Goal: Communication & Community: Answer question/provide support

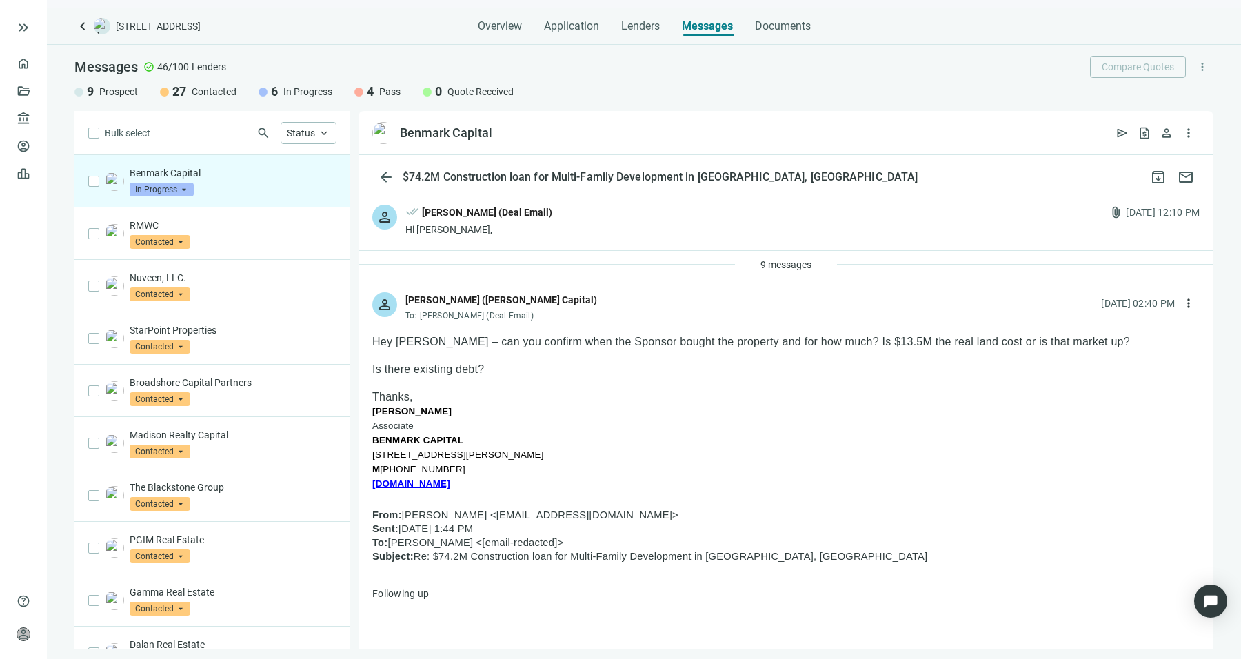
scroll to position [3059, 0]
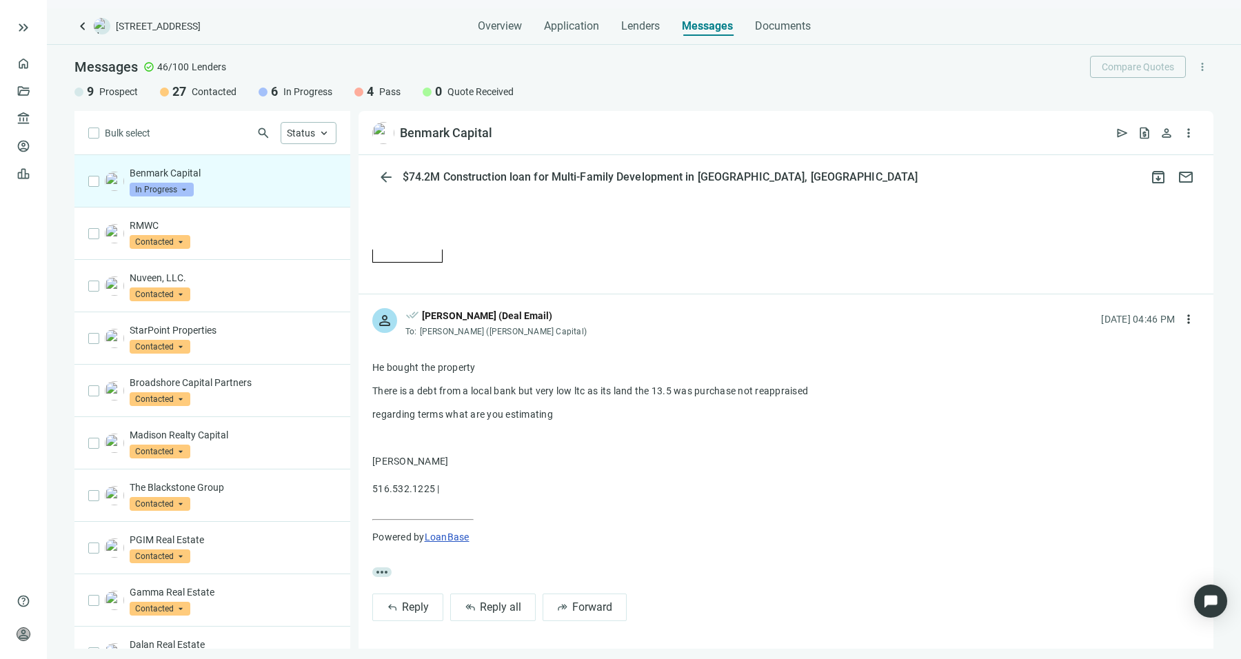
click at [266, 192] on div "Benmark Capital In Progress arrow_drop_down" at bounding box center [233, 181] width 207 height 30
click at [228, 257] on div "RMWC Contacted arrow_drop_down" at bounding box center [212, 234] width 276 height 52
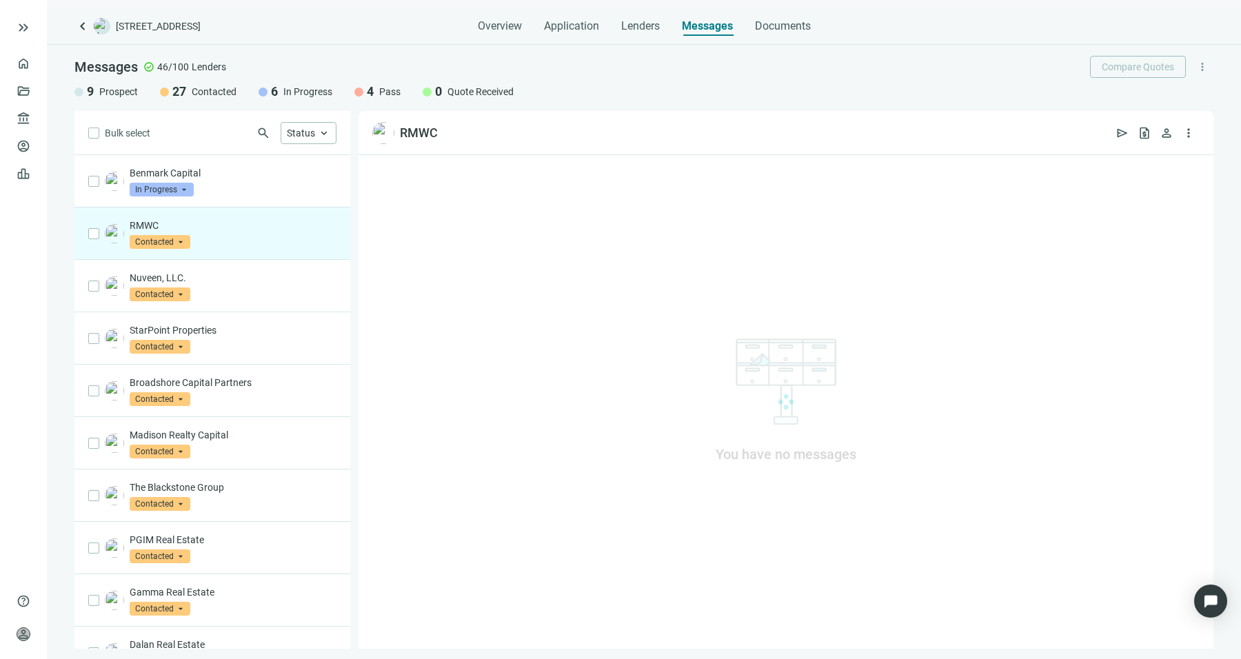
click at [228, 257] on div "RMWC Contacted arrow_drop_down" at bounding box center [212, 234] width 276 height 52
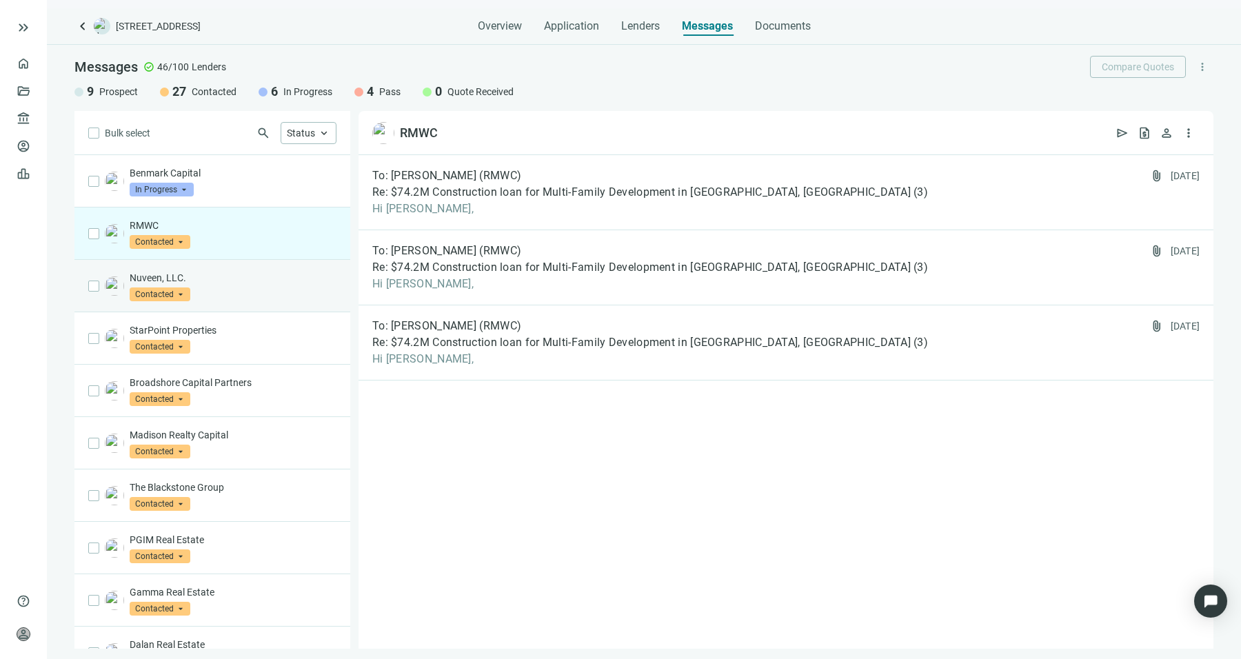
click at [241, 297] on div "Nuveen, LLC. Contacted arrow_drop_down" at bounding box center [233, 286] width 207 height 30
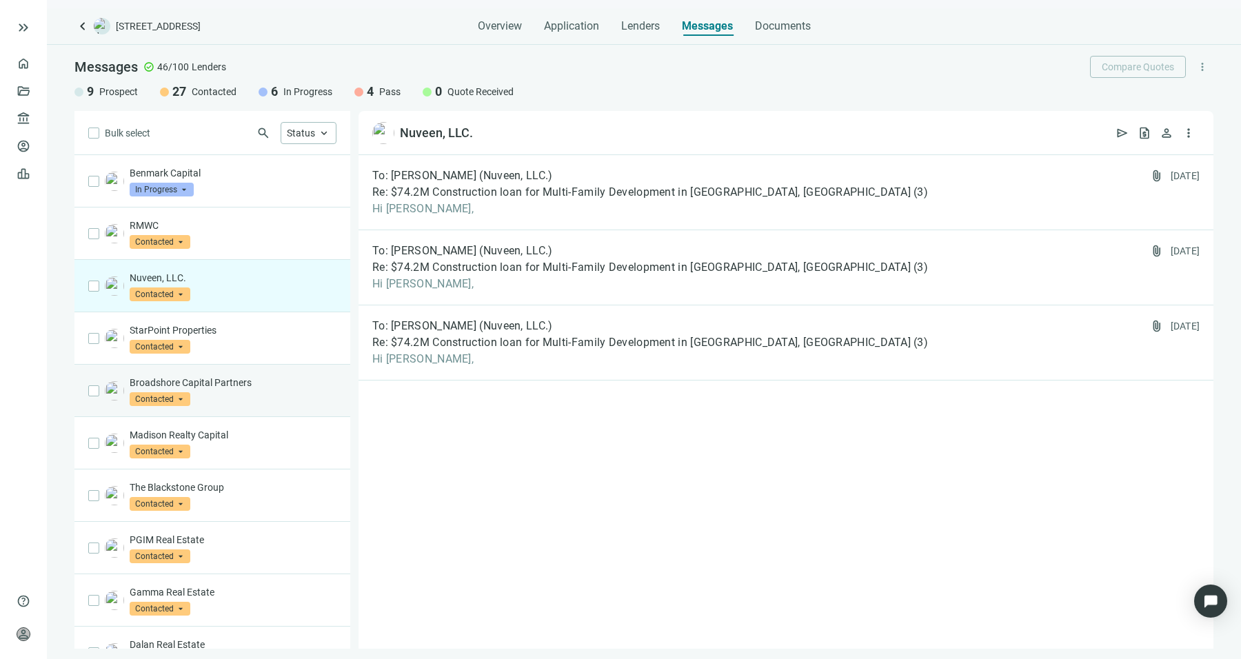
click at [251, 368] on div "Broadshore Capital Partners Contacted arrow_drop_down" at bounding box center [212, 391] width 276 height 52
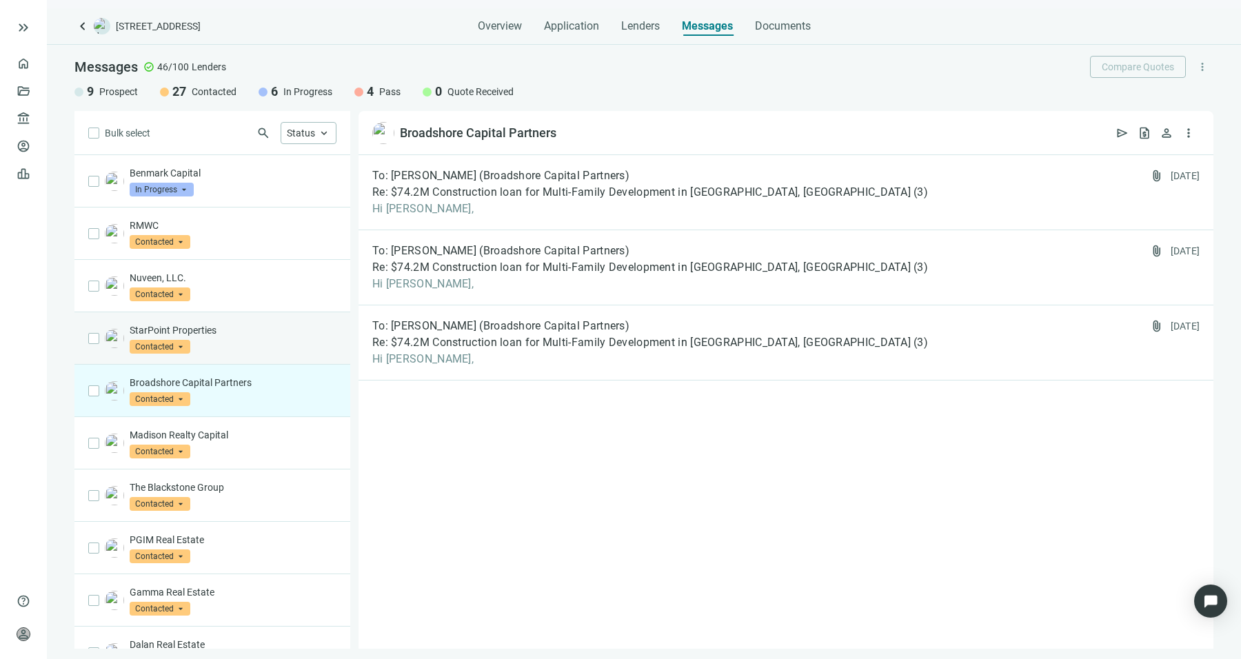
click at [278, 343] on div "StarPoint Properties Contacted arrow_drop_down" at bounding box center [233, 338] width 207 height 30
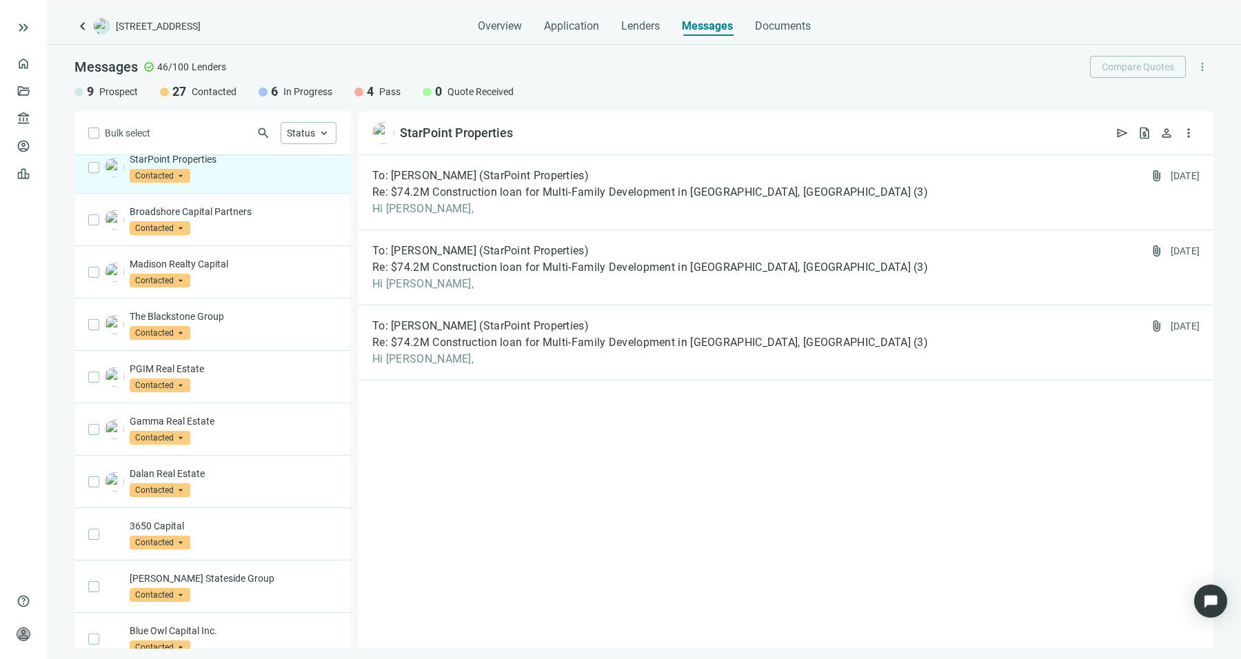
scroll to position [172, 0]
click at [278, 343] on div "The Blackstone Group Contacted arrow_drop_down" at bounding box center [212, 323] width 276 height 52
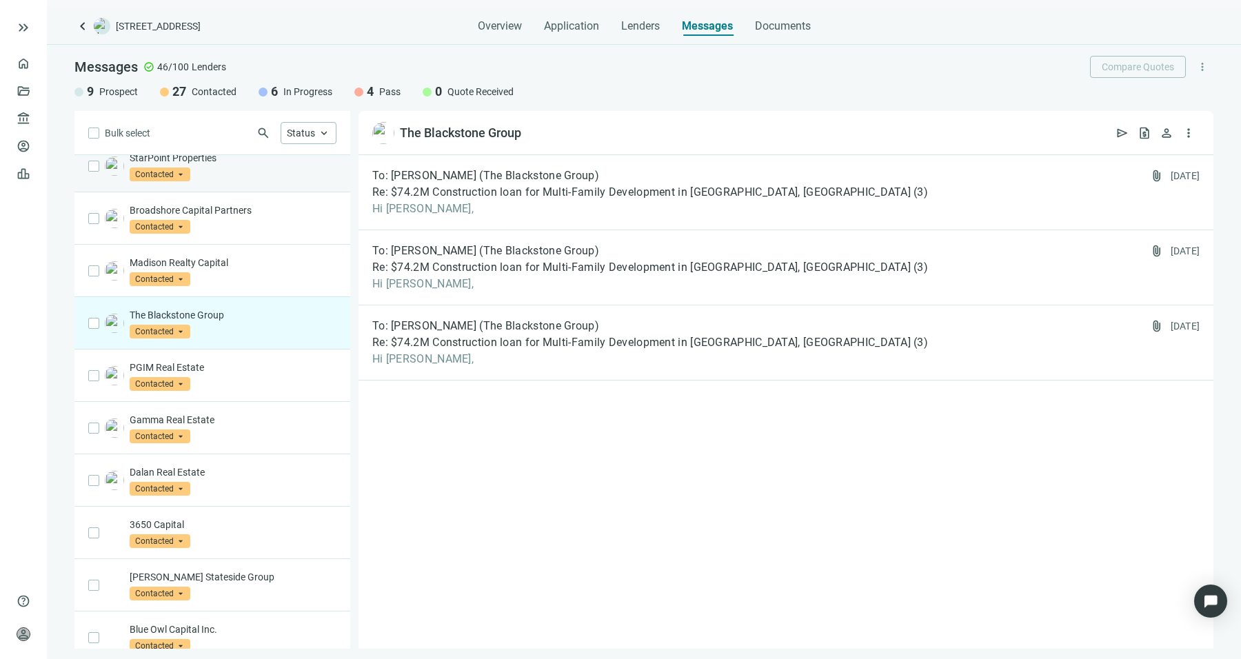
click at [278, 343] on div "The Blackstone Group Contacted arrow_drop_down" at bounding box center [212, 323] width 276 height 52
click at [641, 32] on span "Lenders" at bounding box center [640, 26] width 39 height 14
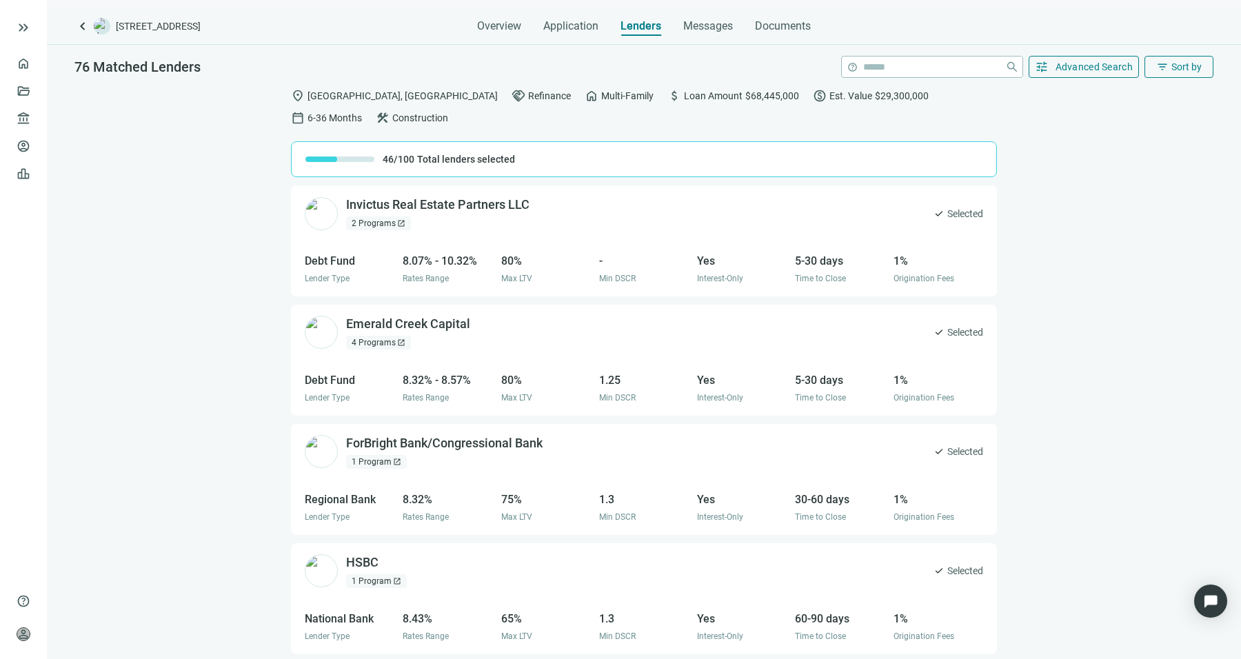
click at [386, 217] on div "2 Programs open_in_new" at bounding box center [378, 224] width 65 height 14
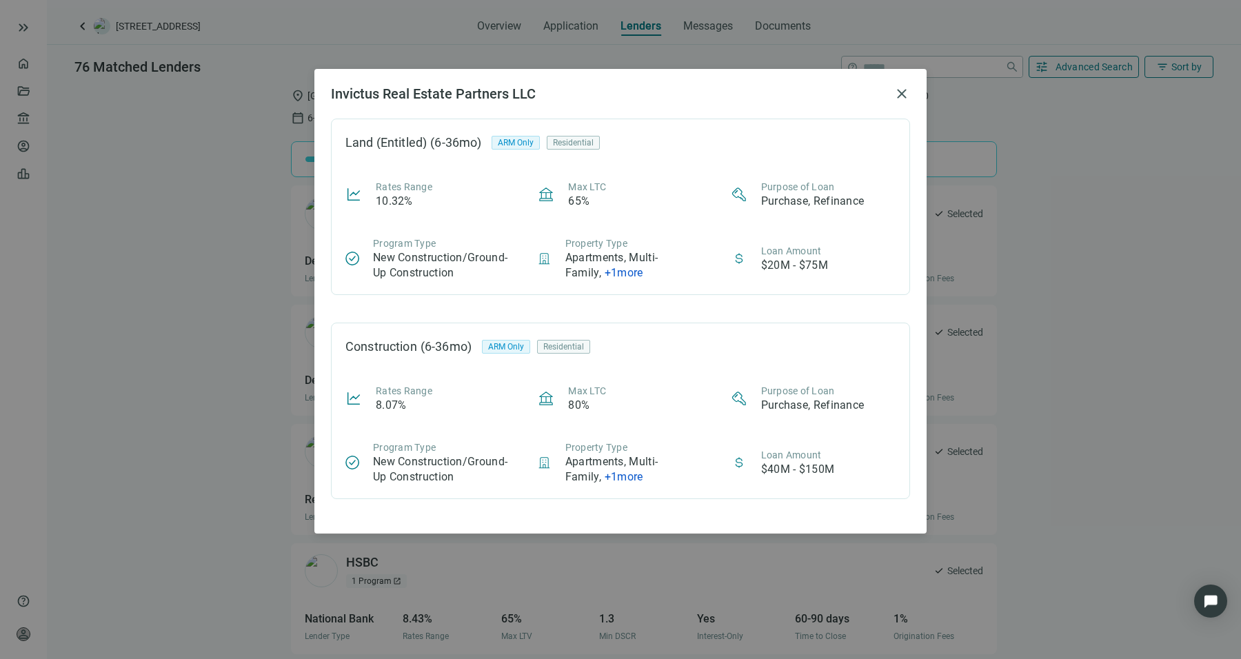
click at [194, 286] on div "Invictus Real Estate Partners LLC close Land (Entitled) (6-36mo) ARM Only Resid…" at bounding box center [620, 329] width 1241 height 659
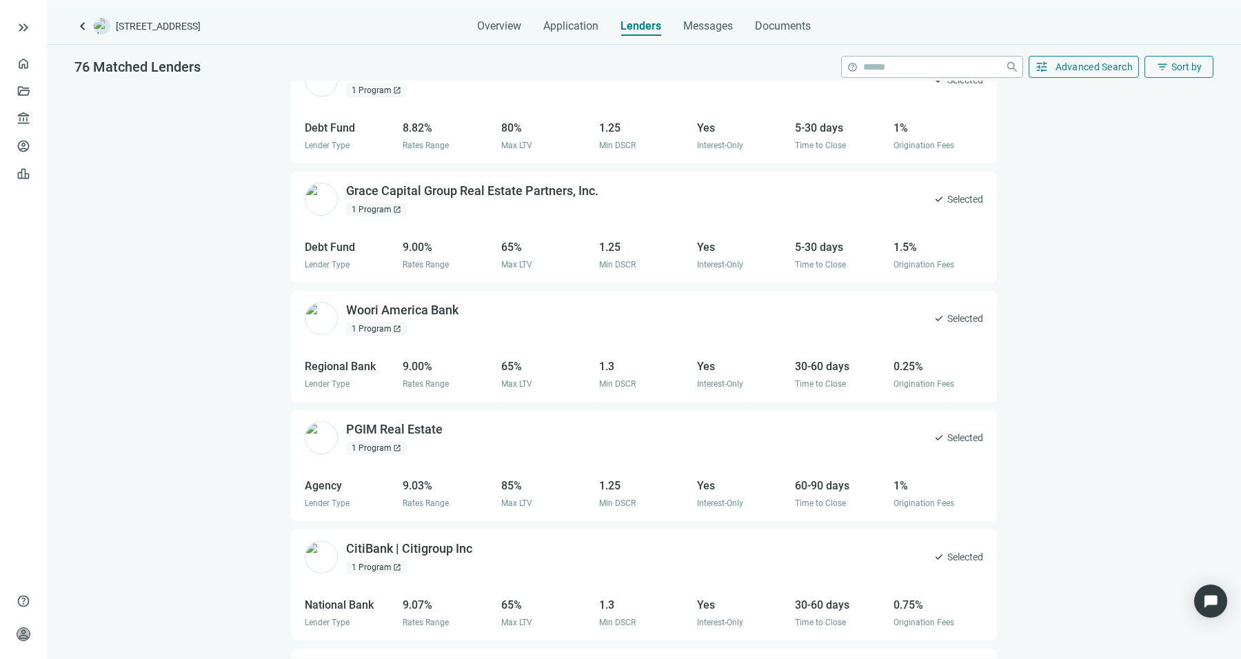
scroll to position [1447, 0]
click at [386, 321] on div "1 Program open_in_new" at bounding box center [376, 328] width 61 height 14
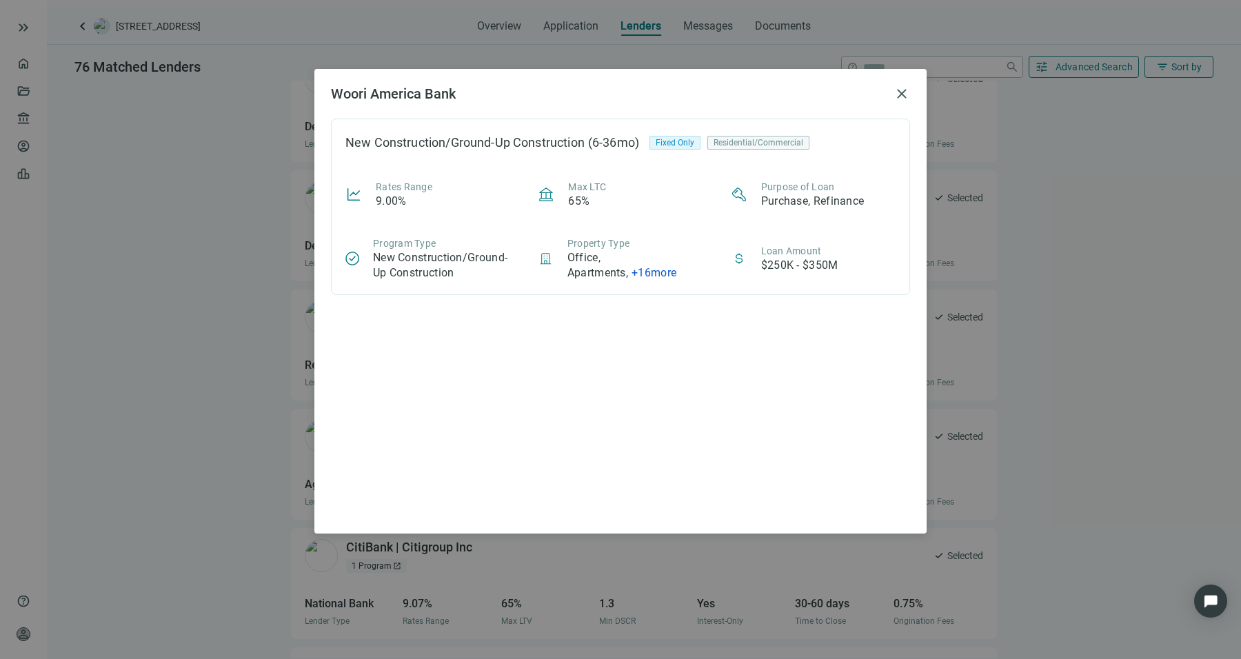
click at [263, 336] on div "Woori America Bank close New Construction/Ground-Up Construction (6-36mo) Fixed…" at bounding box center [620, 329] width 1241 height 659
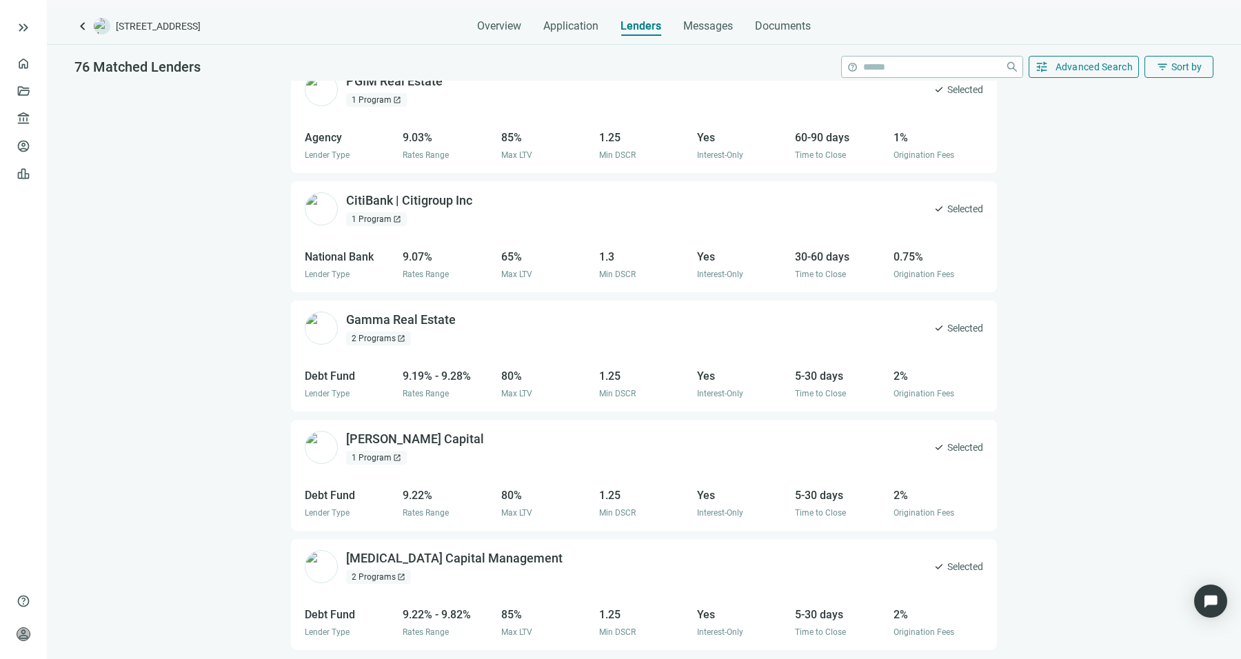
scroll to position [1876, 0]
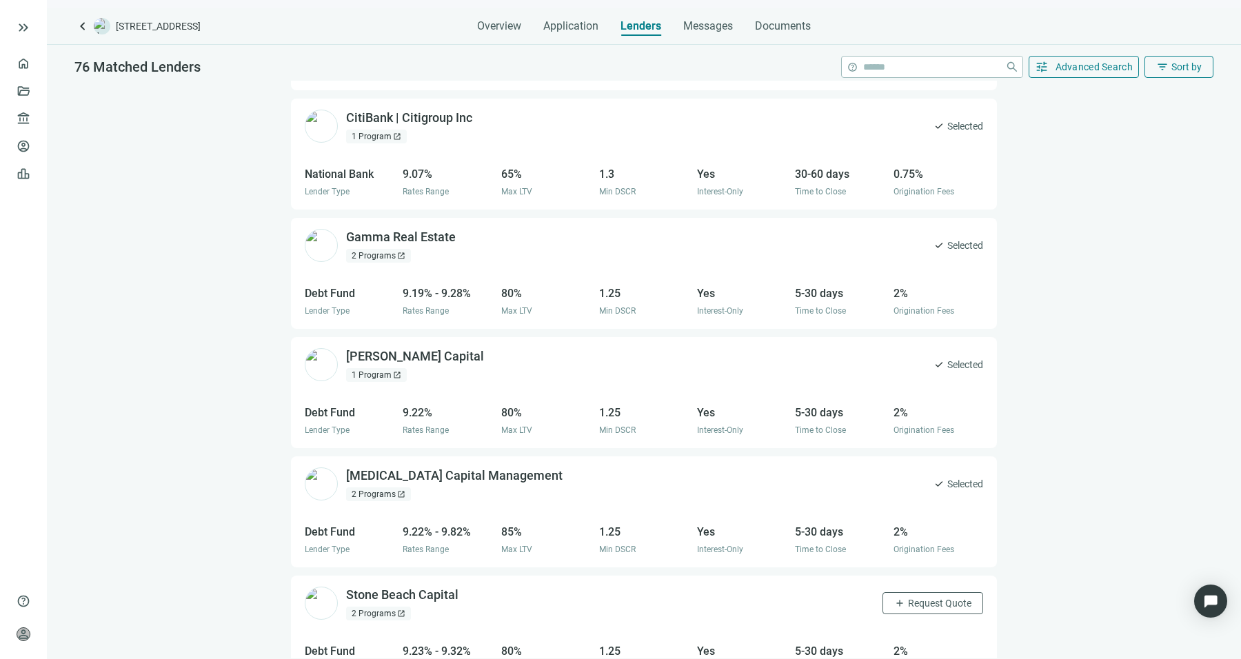
click at [385, 368] on div "1 Program open_in_new" at bounding box center [376, 375] width 61 height 14
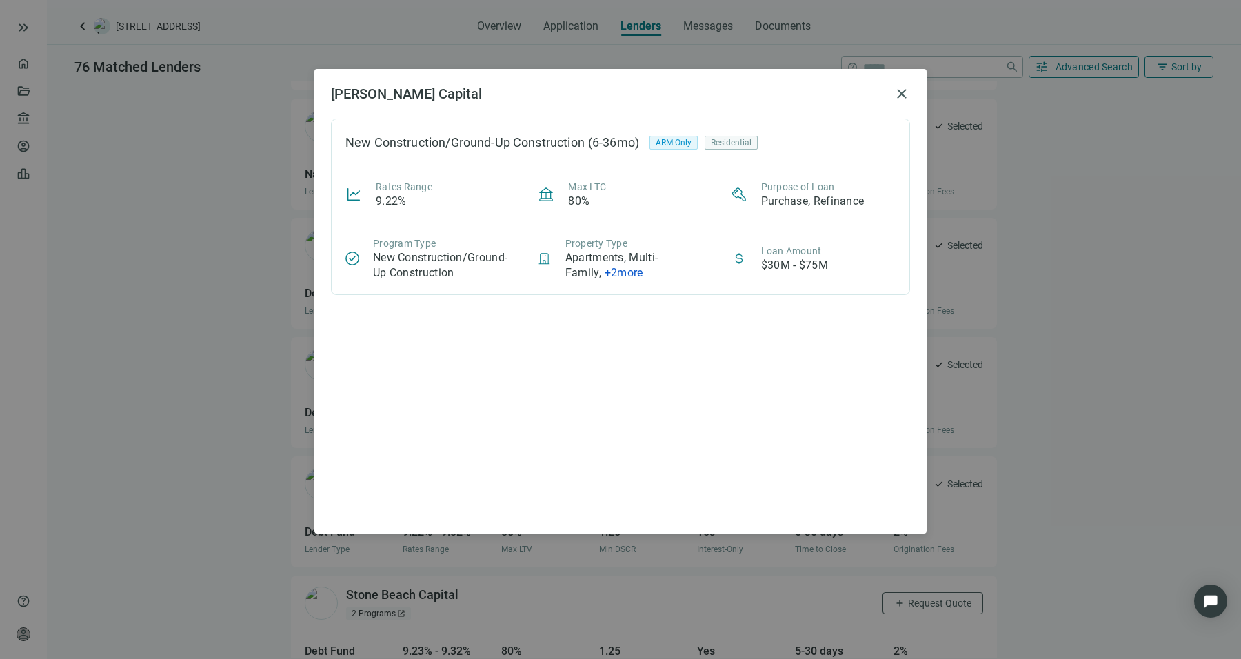
click at [290, 365] on div "[PERSON_NAME] Capital close New Construction/Ground-Up Construction (6-36mo) AR…" at bounding box center [620, 329] width 1241 height 659
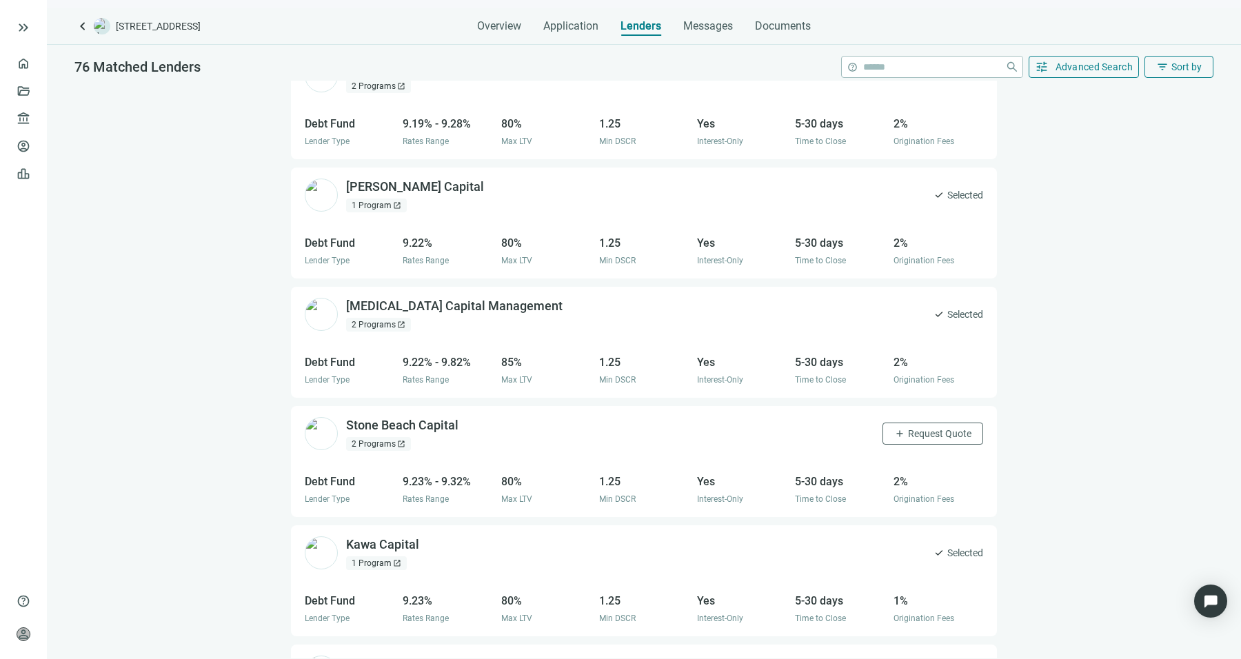
scroll to position [2183, 0]
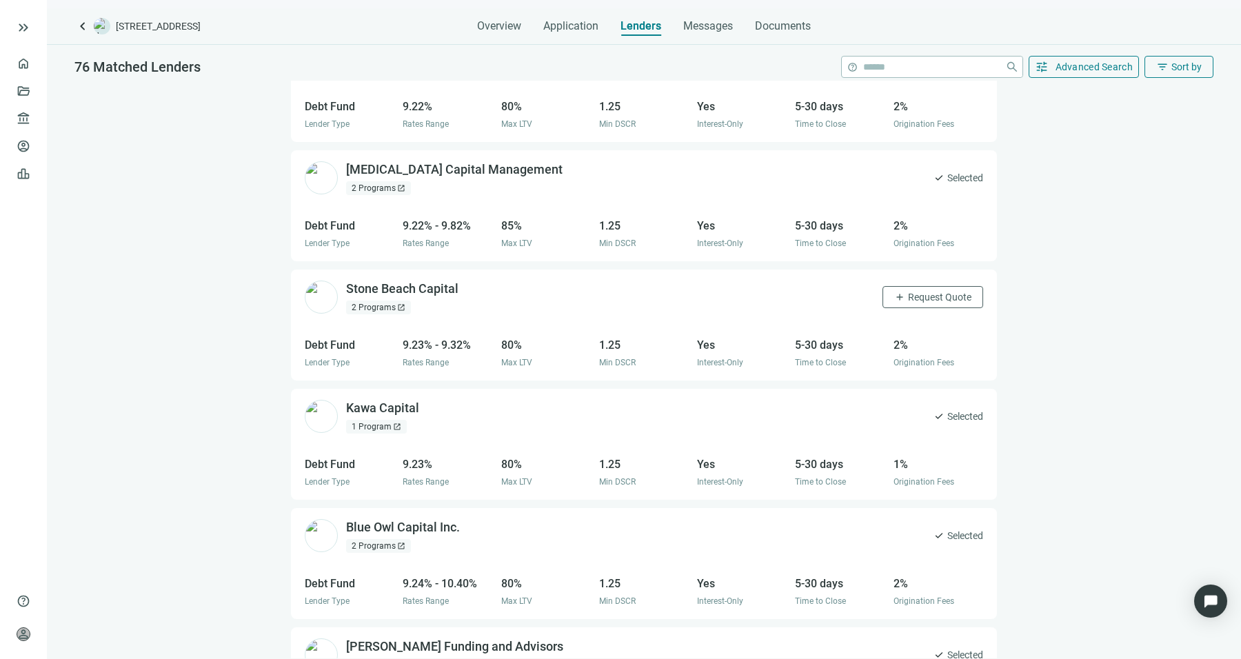
click at [412, 420] on div "1 Program open_in_new" at bounding box center [382, 427] width 73 height 14
click at [386, 420] on div "1 Program open_in_new" at bounding box center [376, 427] width 61 height 14
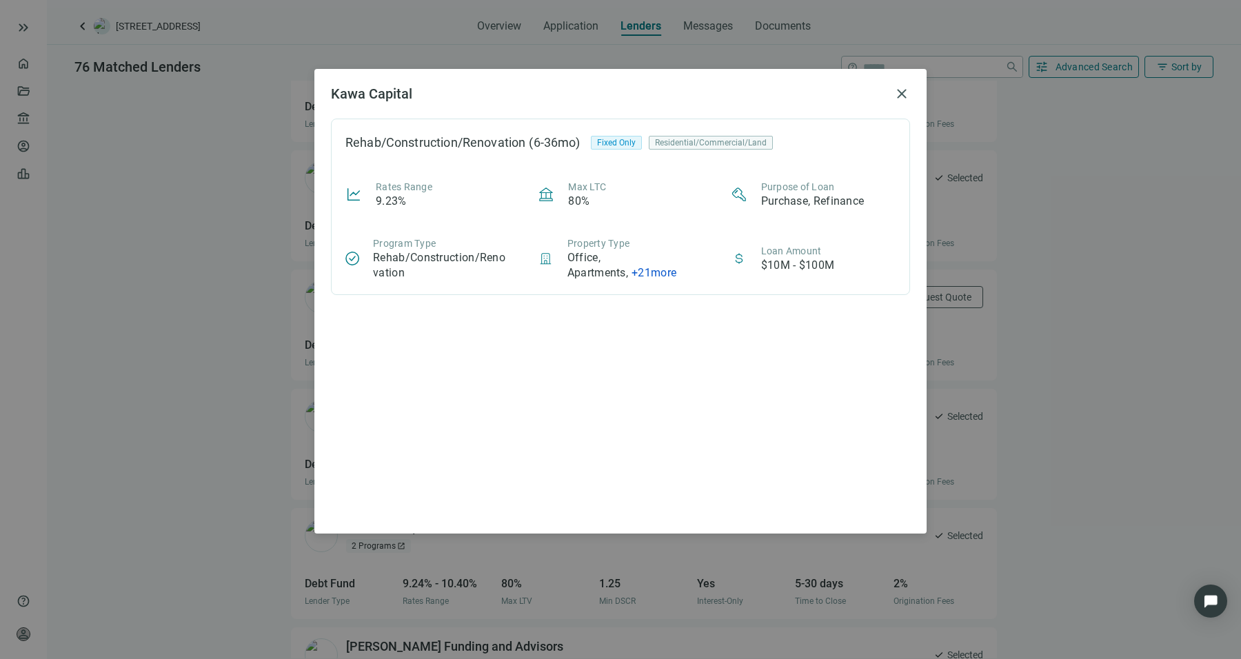
click at [190, 409] on div "Kawa Capital close Rehab/Construction/Renovation (6-36mo) Fixed Only Residentia…" at bounding box center [620, 329] width 1241 height 659
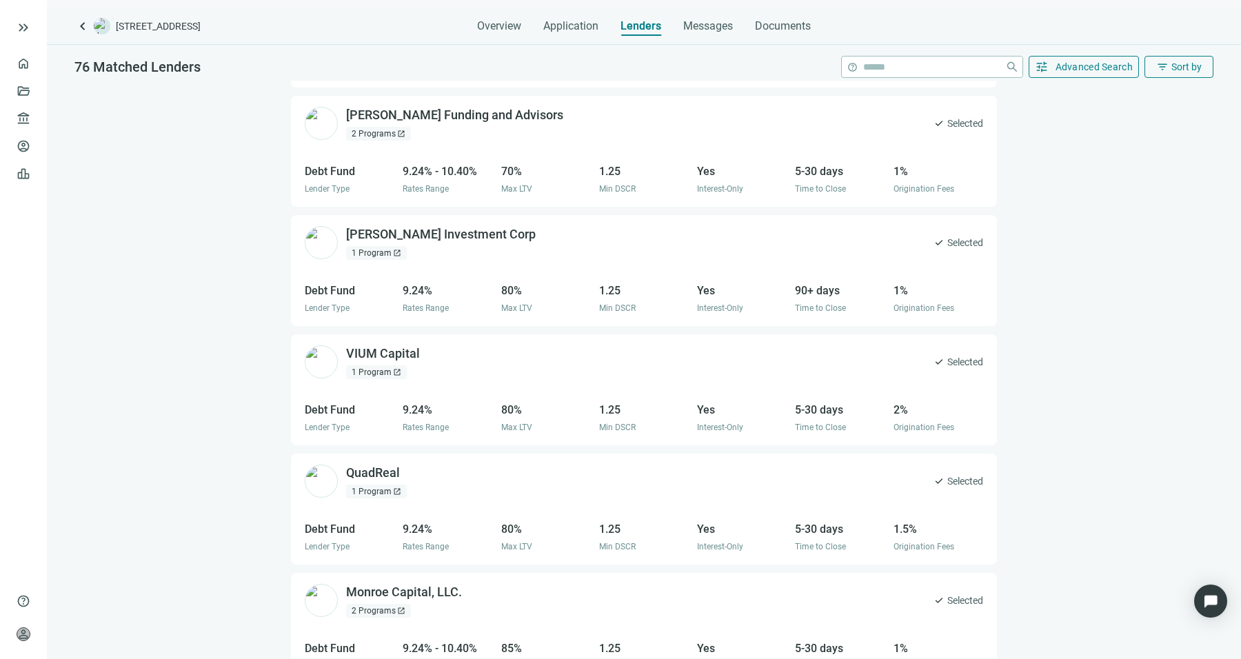
scroll to position [2808, 0]
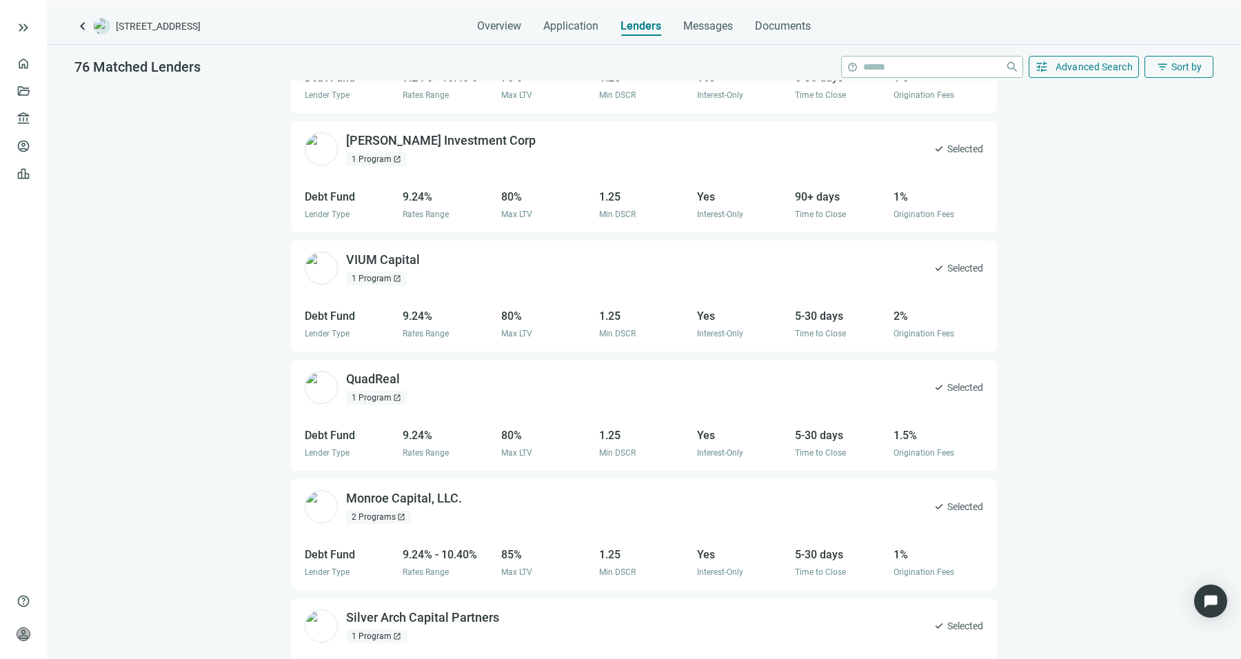
click at [370, 510] on div "2 Programs open_in_new" at bounding box center [378, 517] width 65 height 14
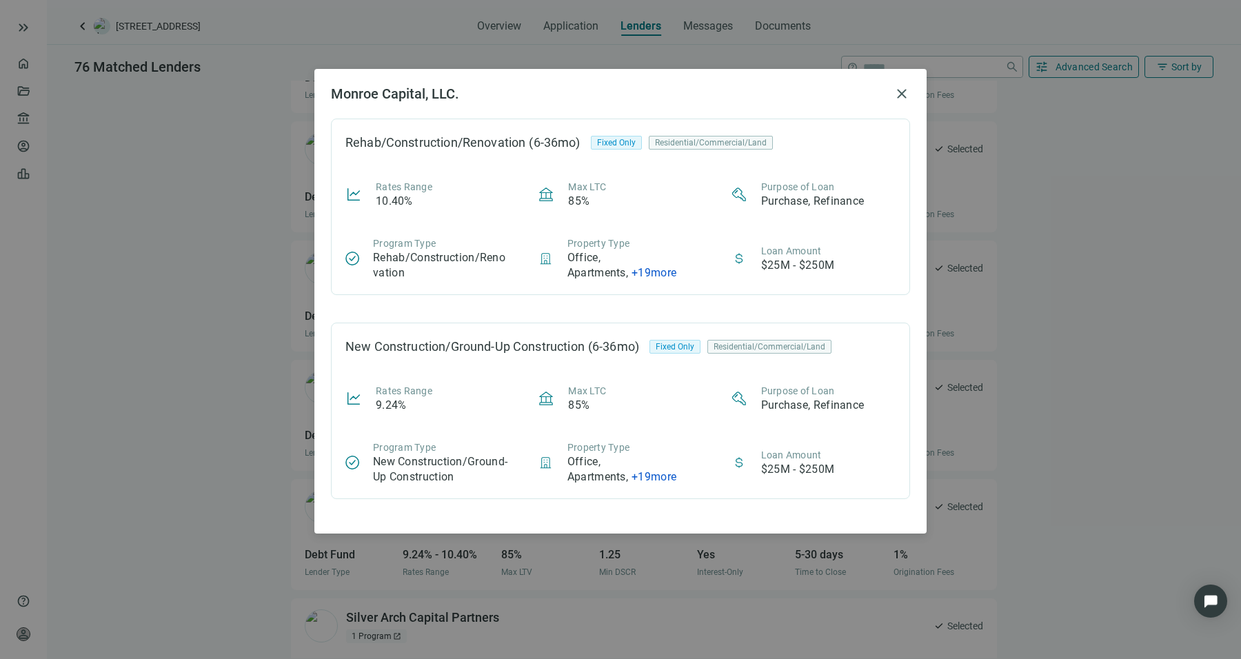
click at [156, 446] on div "Monroe Capital, LLC. close Rehab/Construction/Renovation (6-36mo) Fixed Only Re…" at bounding box center [620, 329] width 1241 height 659
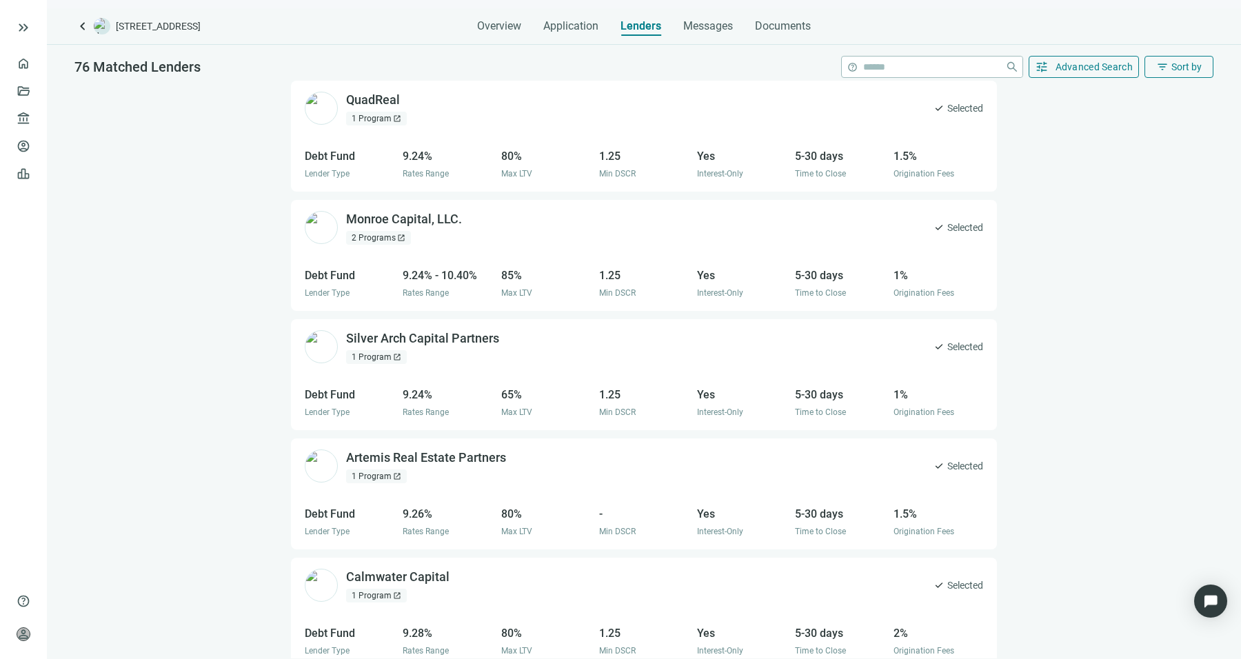
scroll to position [3277, 0]
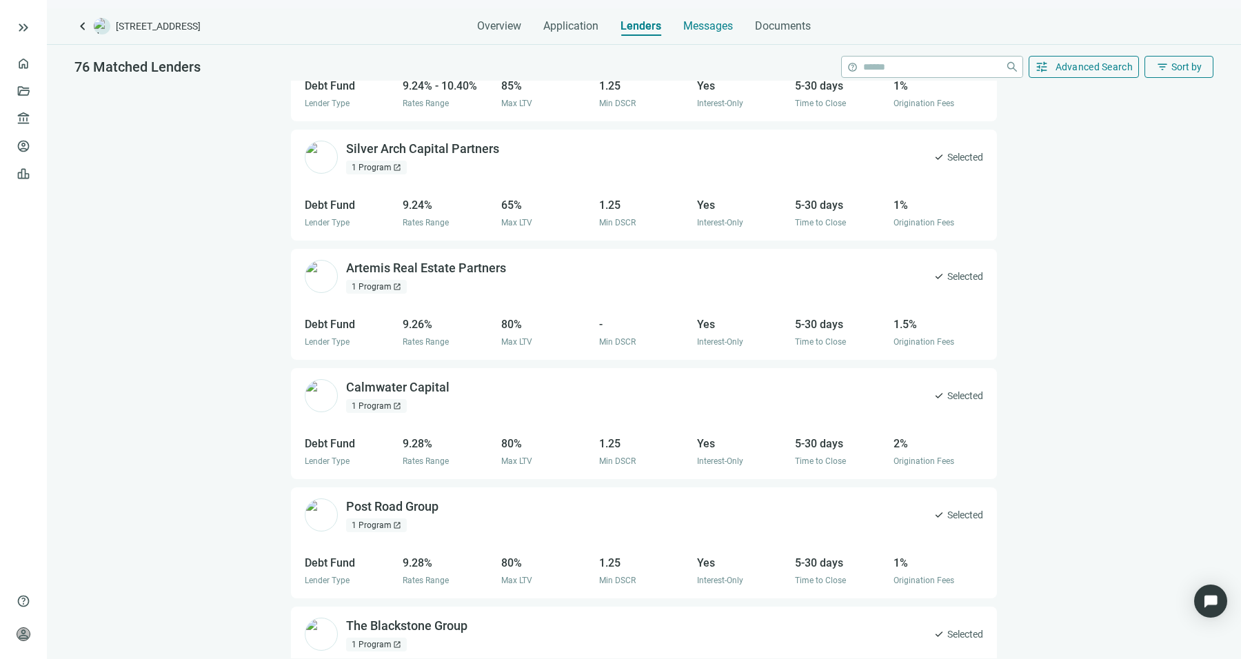
click at [708, 26] on span "Messages" at bounding box center [708, 25] width 50 height 13
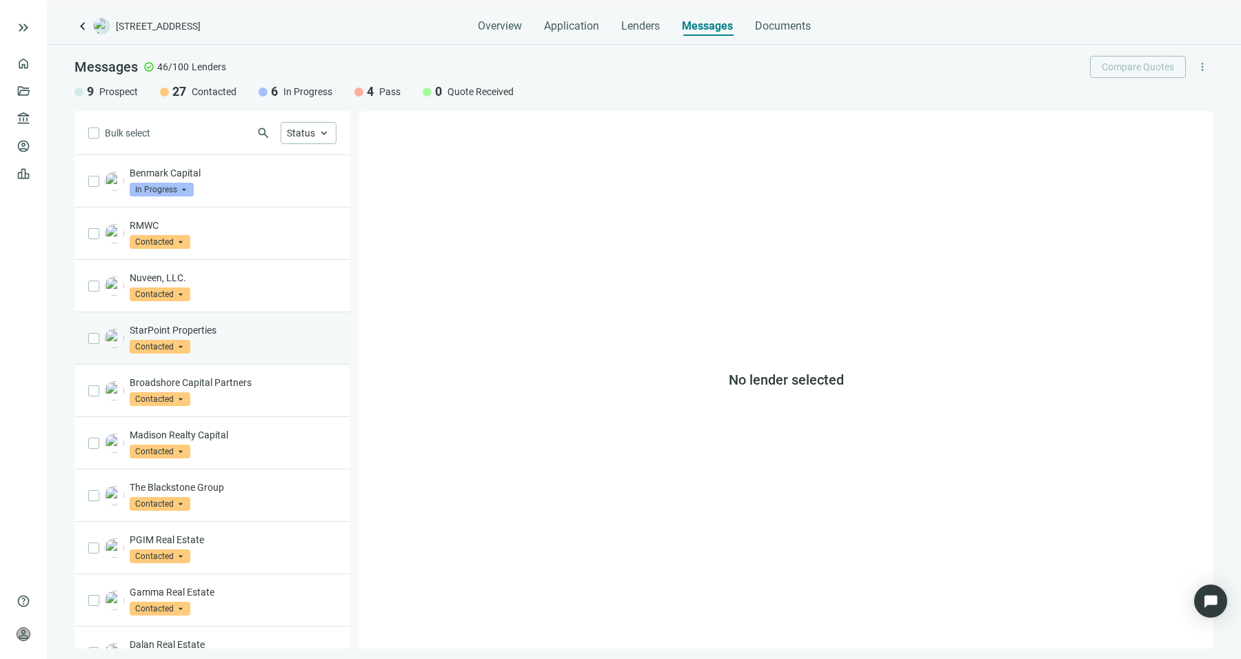
scroll to position [593, 0]
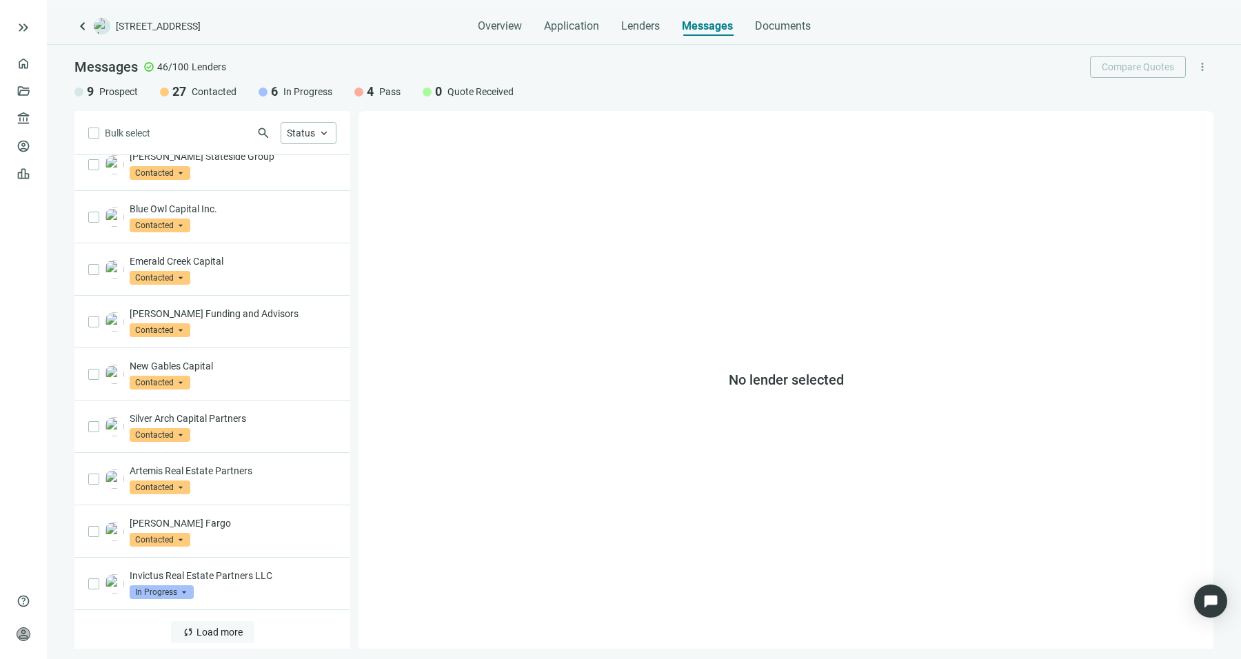
click at [197, 627] on span "Load more" at bounding box center [220, 632] width 46 height 11
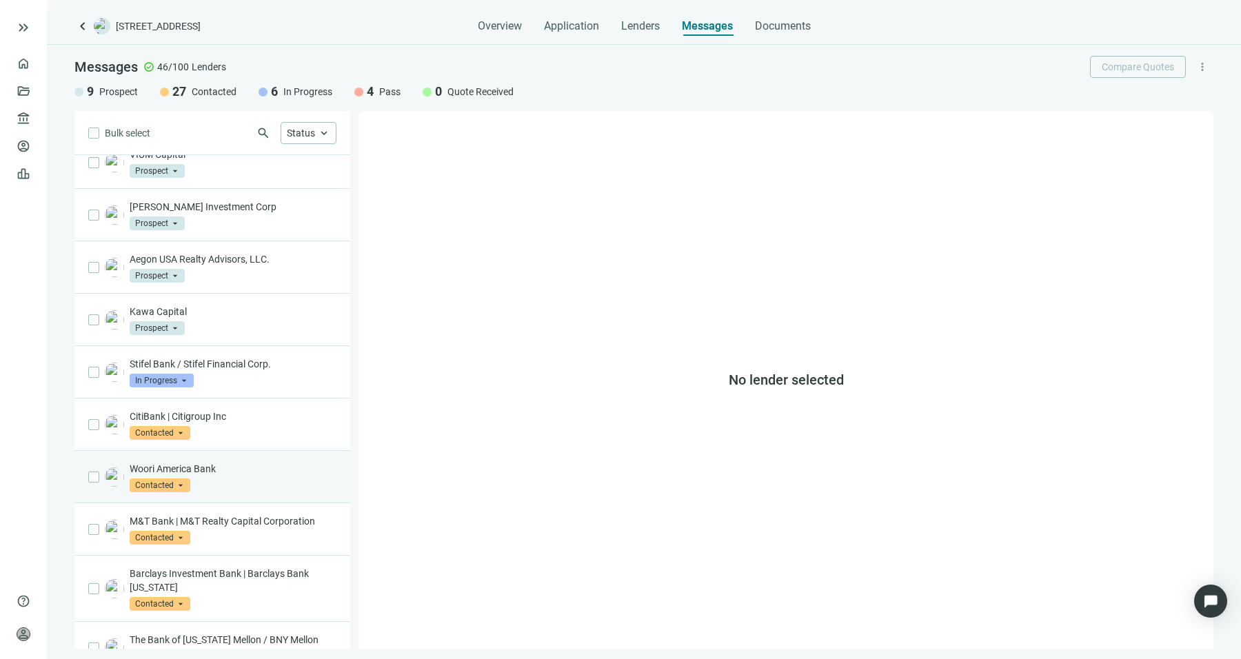
scroll to position [1676, 0]
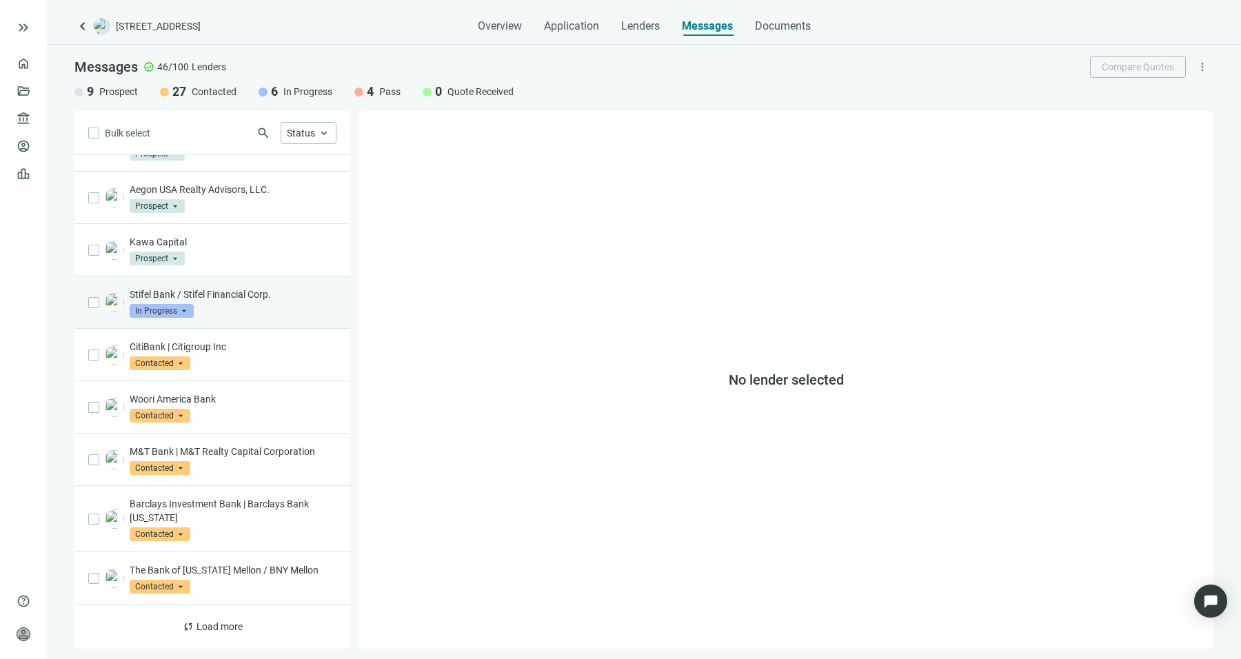
click at [248, 307] on div "Stifel Bank / Stifel Financial Corp. In Progress arrow_drop_down" at bounding box center [233, 303] width 207 height 30
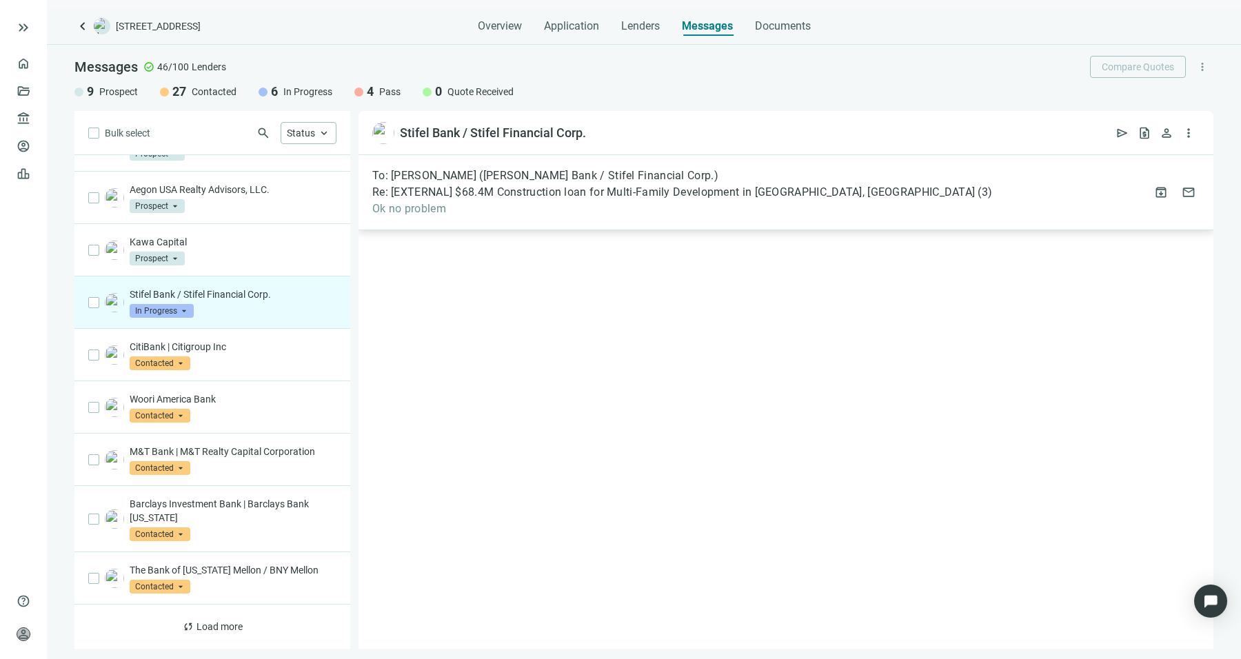
click at [586, 223] on div "To: [PERSON_NAME] ([PERSON_NAME] Bank / Stifel Financial Corp.) Re: [EXTERNAL] …" at bounding box center [786, 192] width 855 height 75
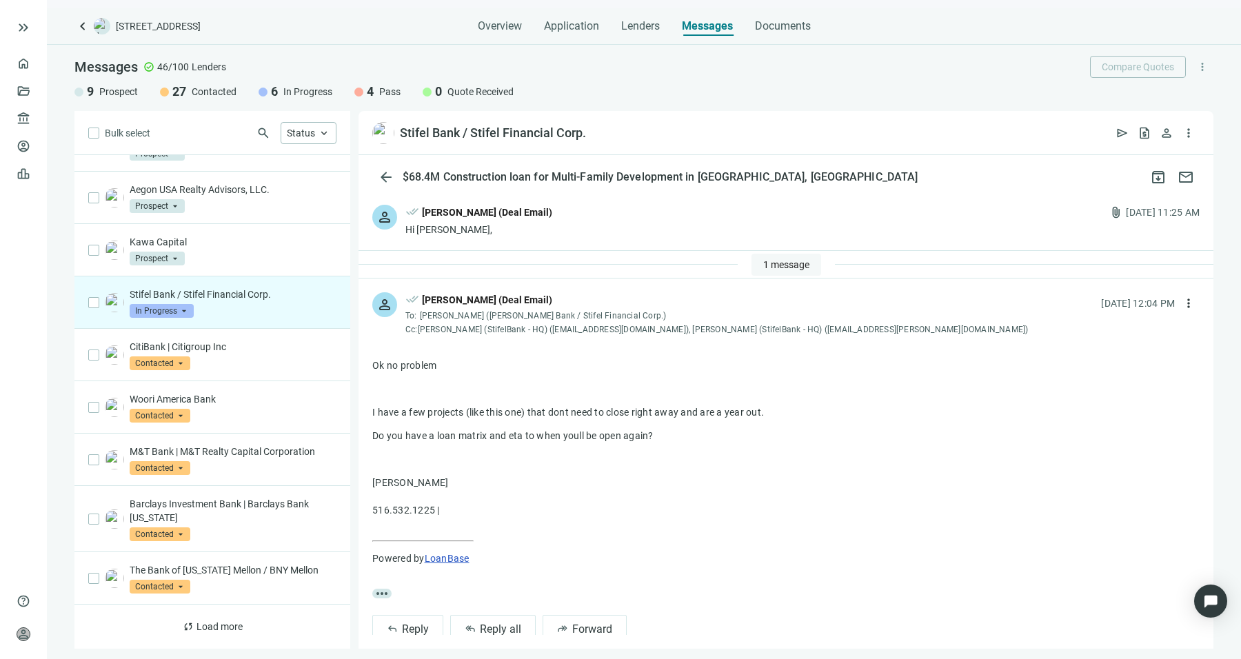
click at [780, 262] on span "1 message" at bounding box center [786, 264] width 46 height 11
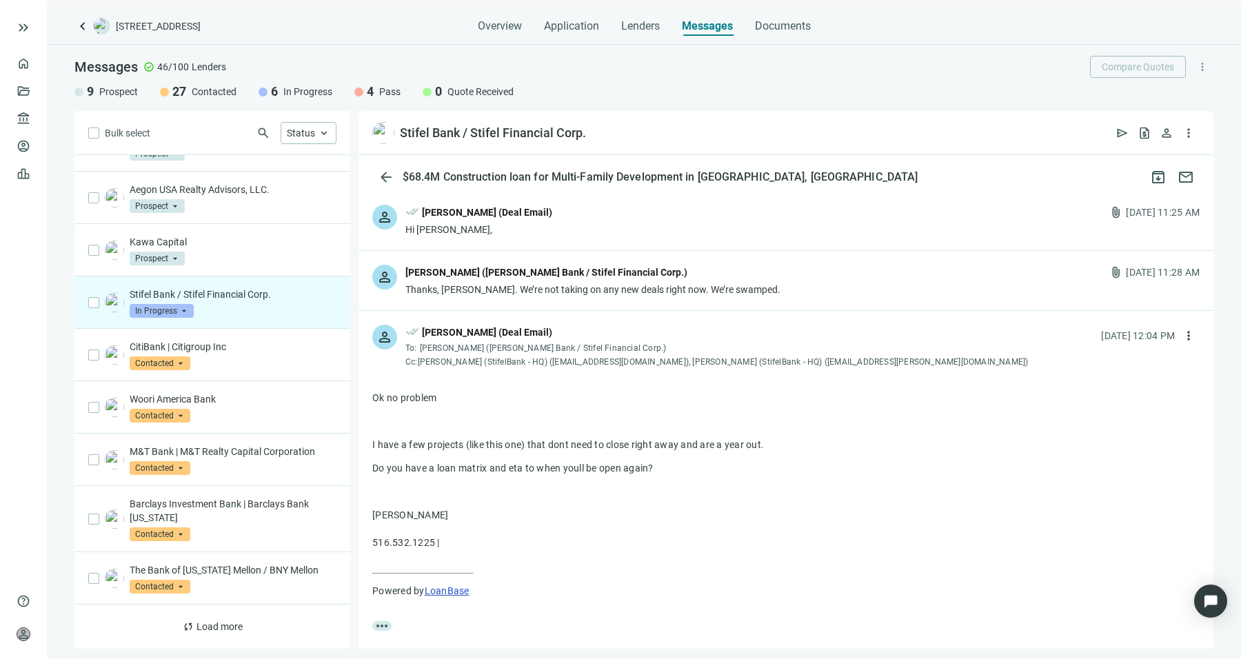
click at [655, 295] on div "Thanks, [PERSON_NAME]. We’re not taking on any new deals right now. We’re swamp…" at bounding box center [592, 290] width 375 height 14
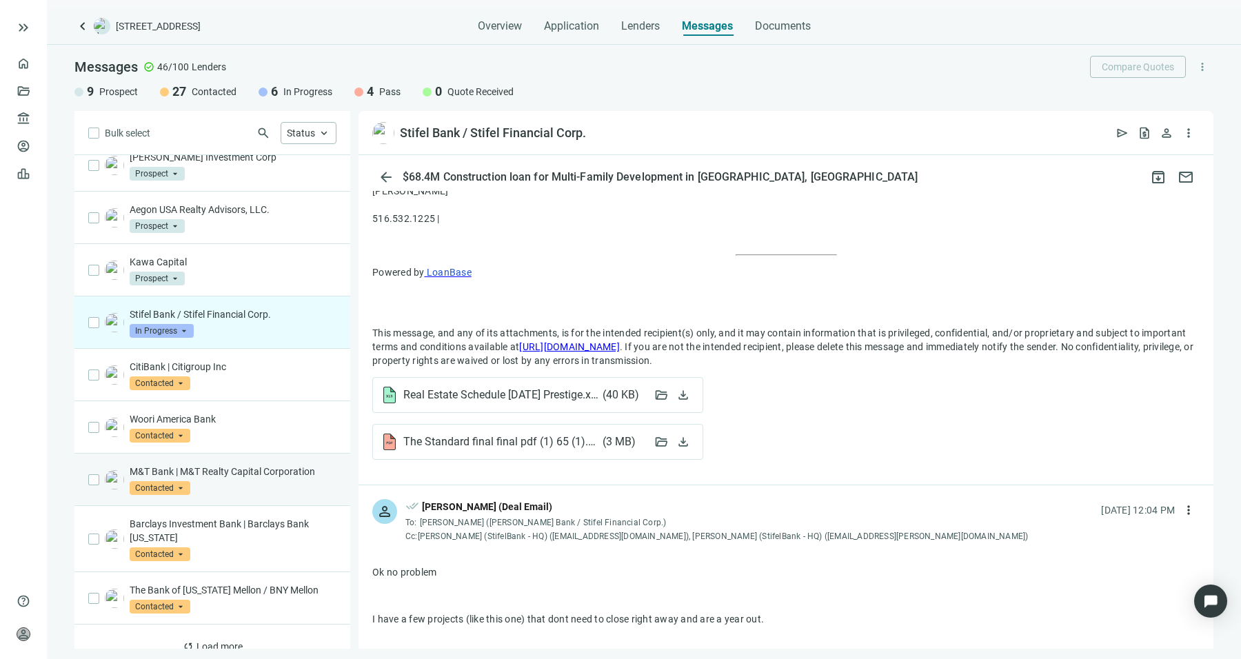
scroll to position [1676, 0]
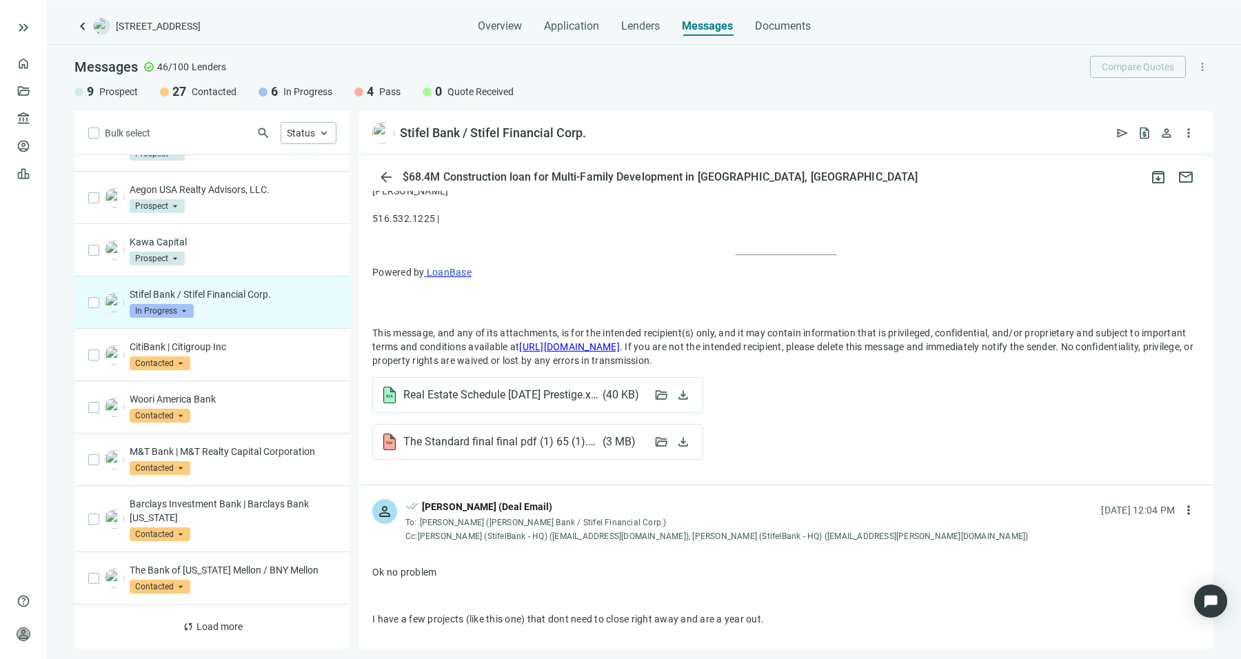
click at [224, 614] on div "sync Load more" at bounding box center [212, 627] width 276 height 44
click at [224, 616] on button "sync Load more" at bounding box center [212, 627] width 83 height 22
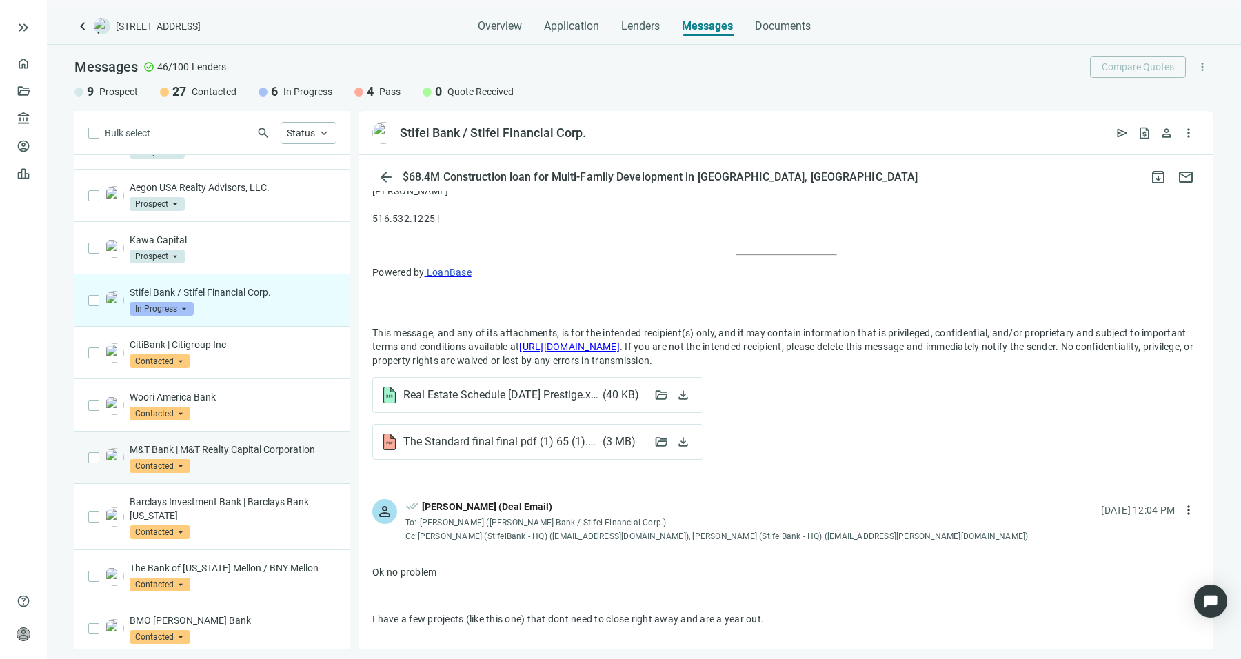
click at [259, 483] on div "M&T Bank | M&T Realty Capital Corporation Contacted arrow_drop_down" at bounding box center [212, 458] width 276 height 52
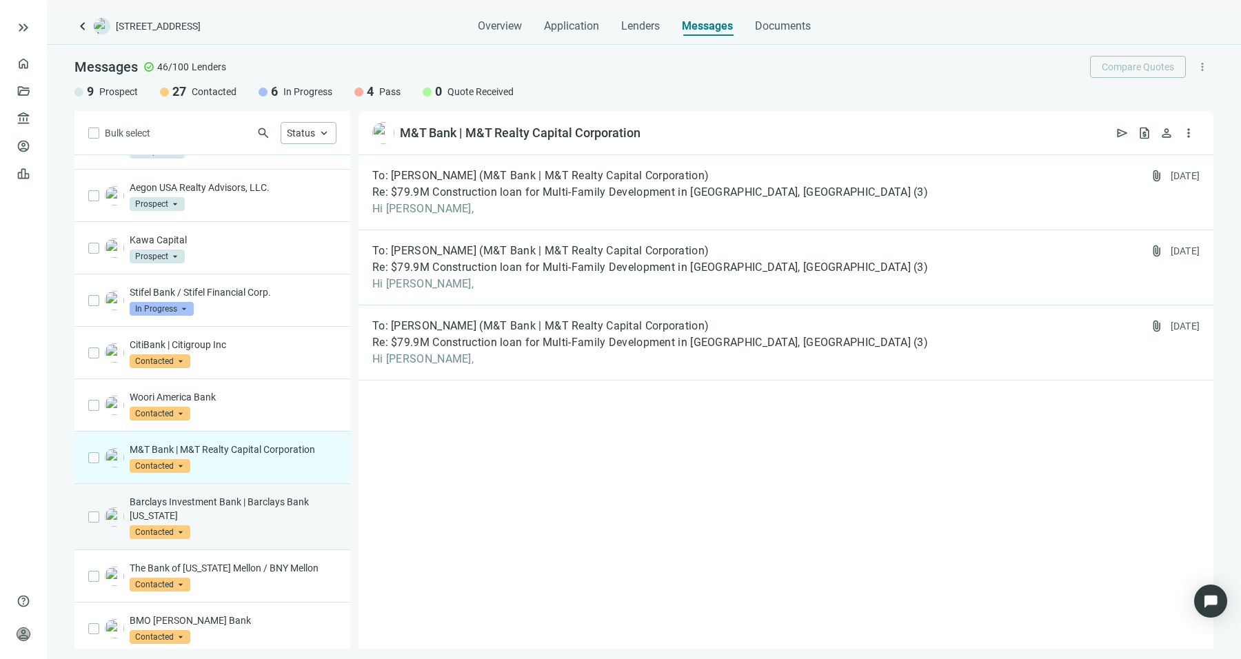
click at [261, 517] on p "Barclays Investment Bank | Barclays Bank [US_STATE]" at bounding box center [233, 509] width 207 height 28
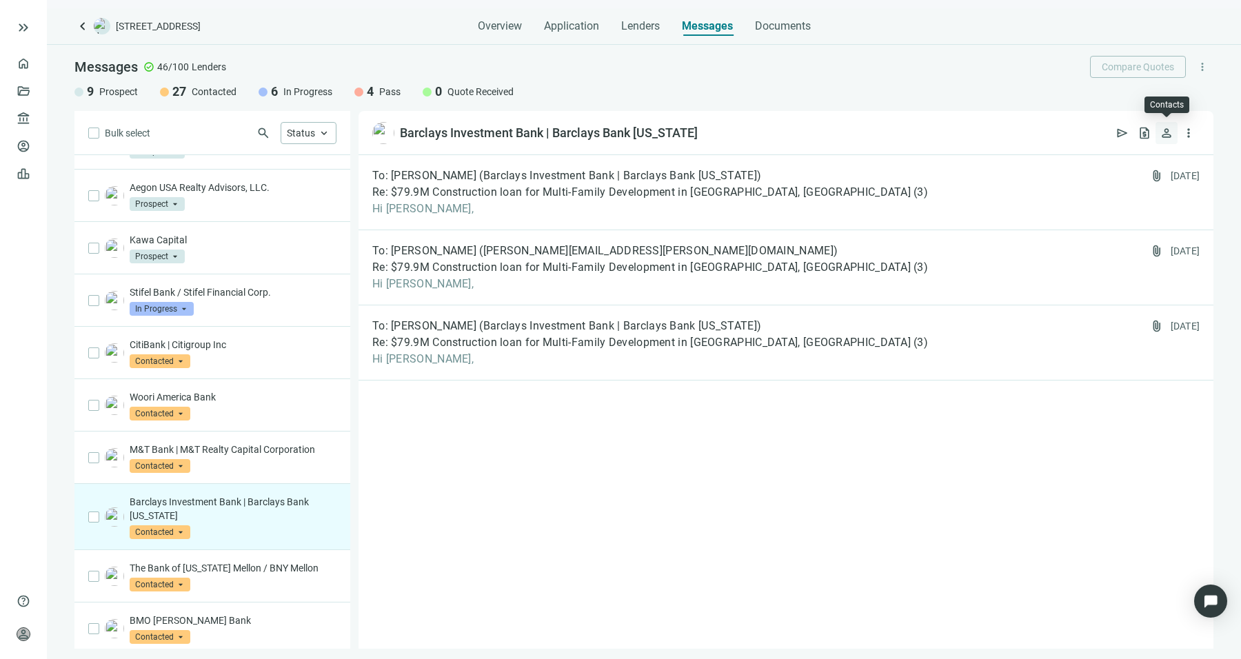
click at [1163, 137] on span "person" at bounding box center [1167, 133] width 14 height 14
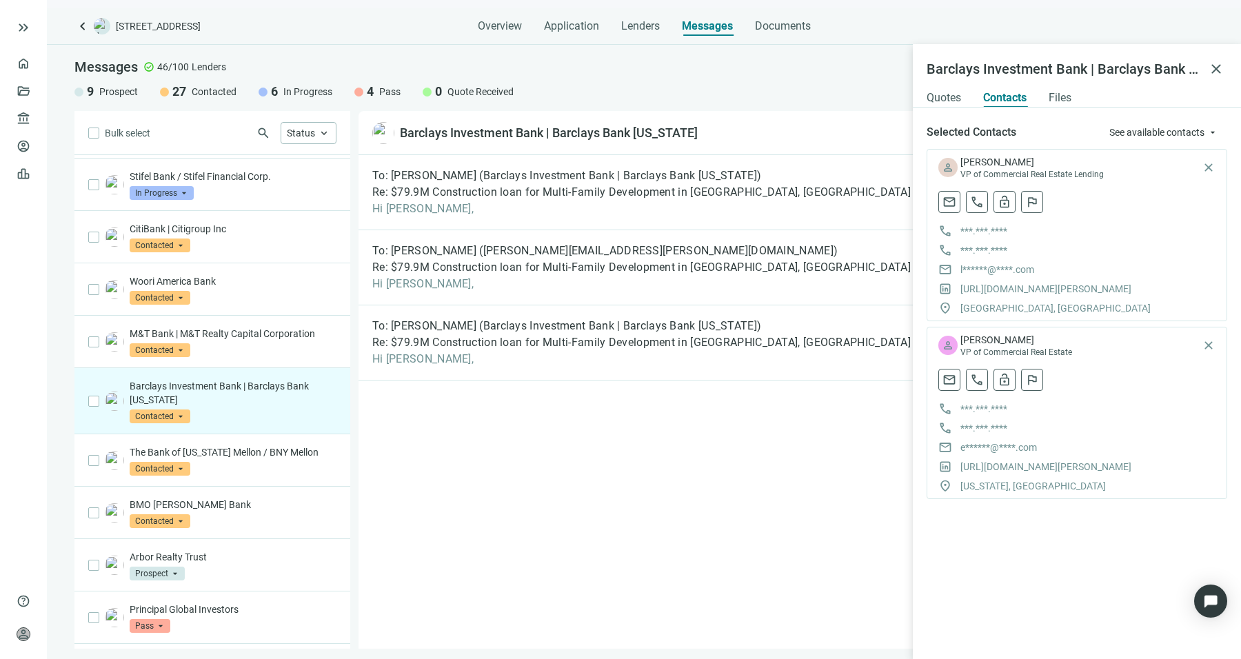
scroll to position [1945, 0]
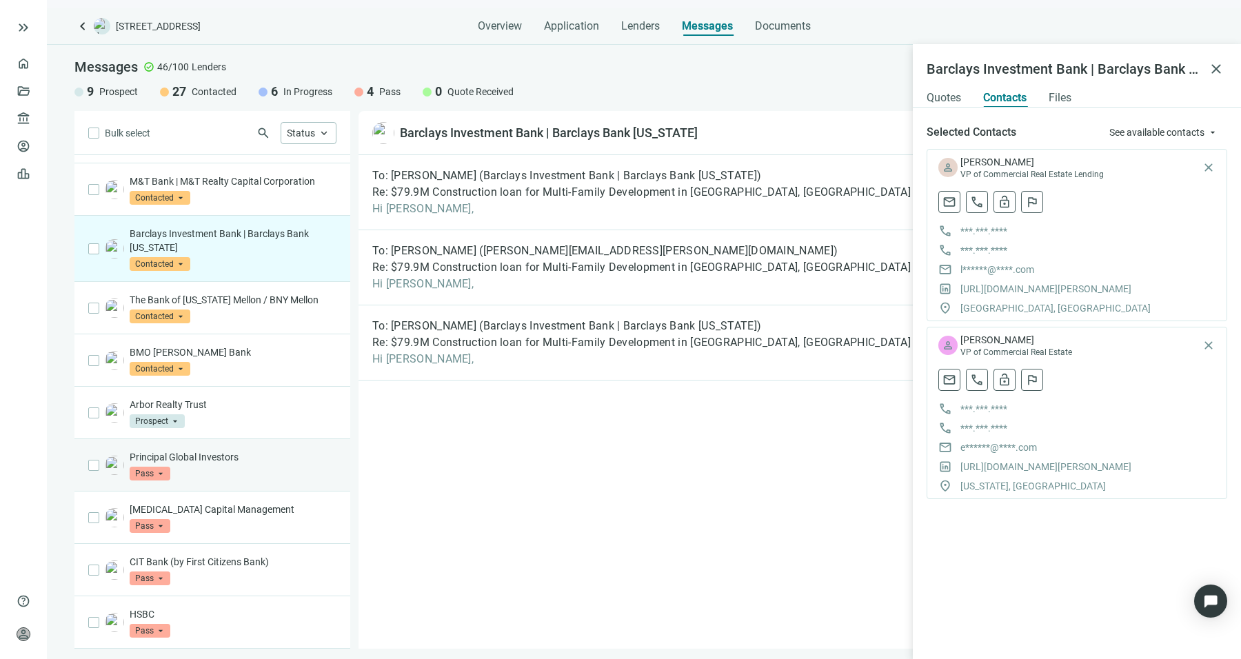
click at [271, 468] on div "Principal Global Investors Pass arrow_drop_down" at bounding box center [233, 465] width 207 height 30
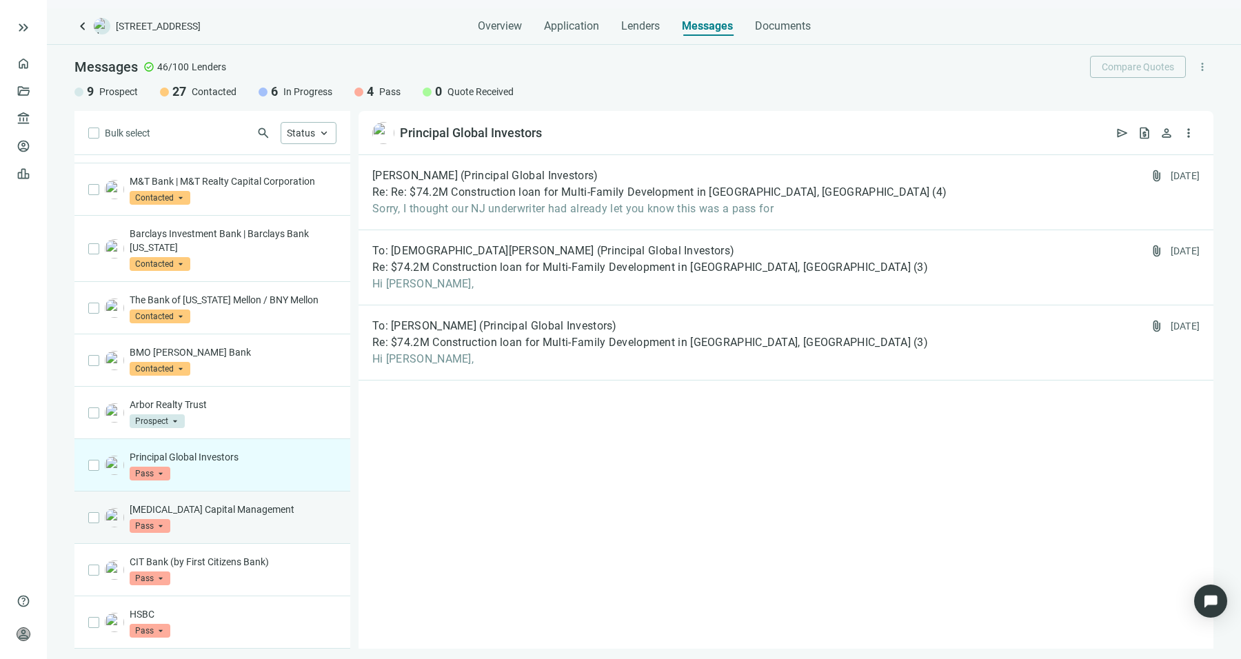
click at [254, 521] on div "[MEDICAL_DATA] Capital Management Pass arrow_drop_down" at bounding box center [233, 518] width 207 height 30
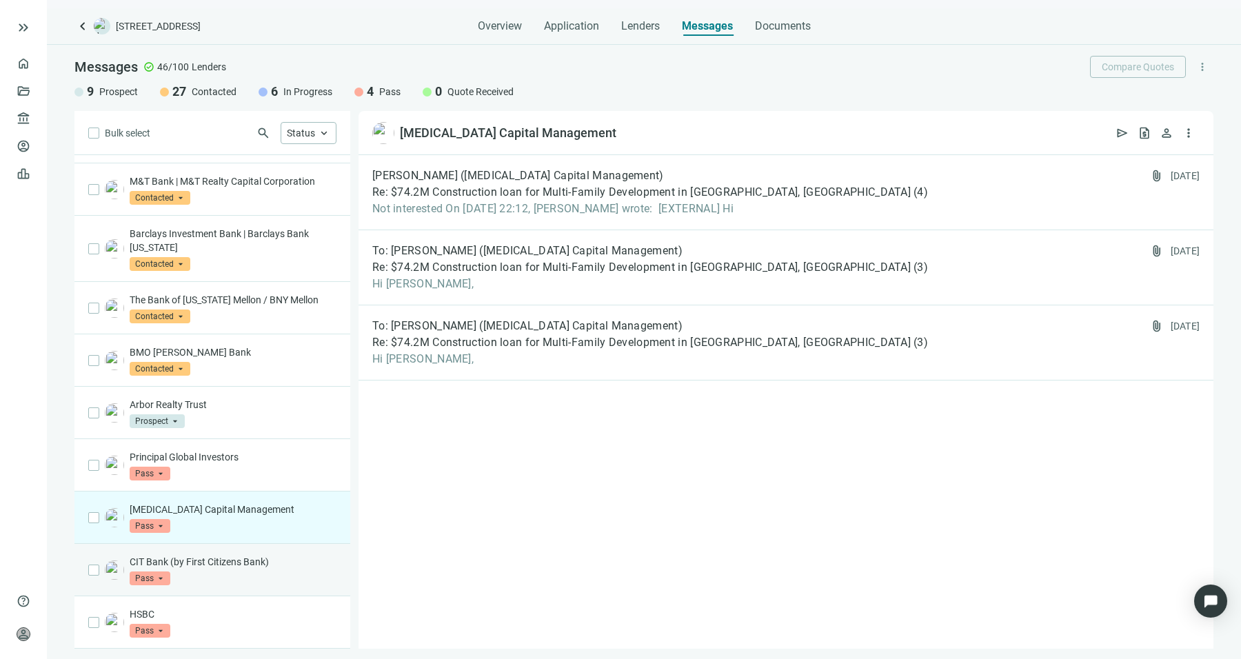
click at [214, 585] on div "CIT Bank (by First Citizens Bank) Pass arrow_drop_down" at bounding box center [212, 570] width 276 height 52
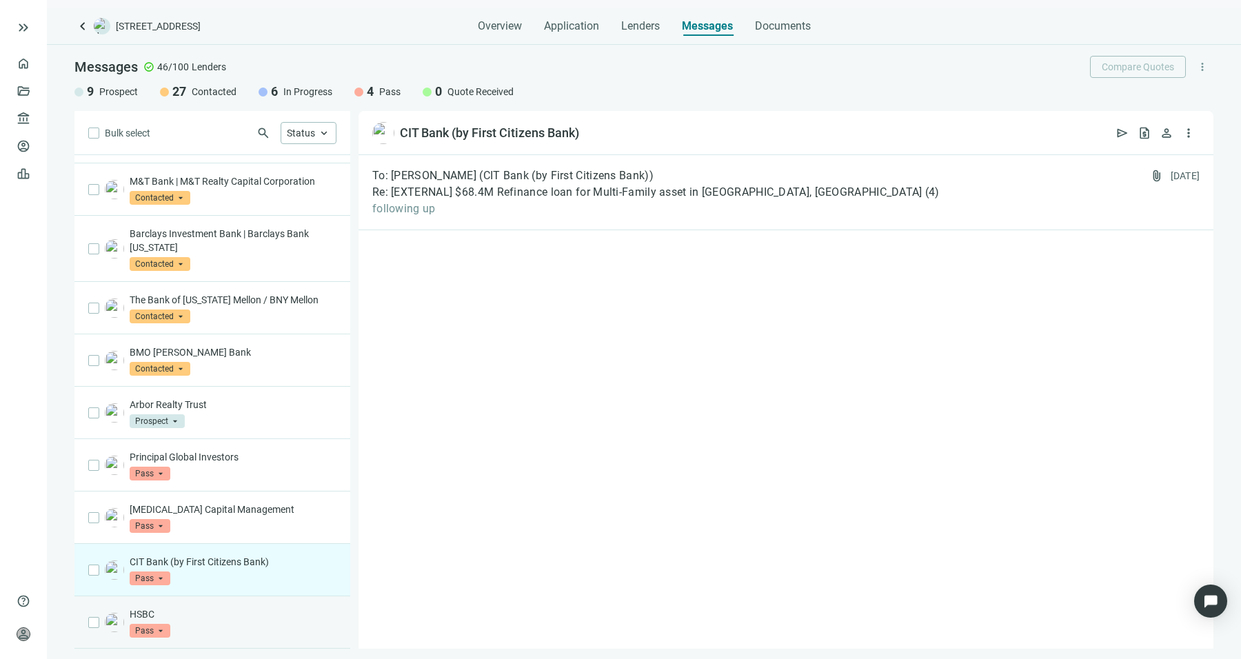
click at [197, 614] on p "HSBC" at bounding box center [233, 615] width 207 height 14
